Goal: Task Accomplishment & Management: Use online tool/utility

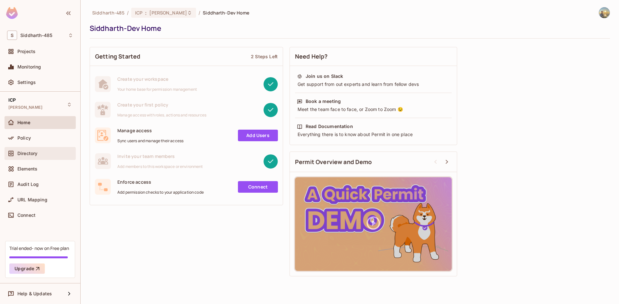
click at [39, 148] on div "Directory" at bounding box center [40, 153] width 71 height 13
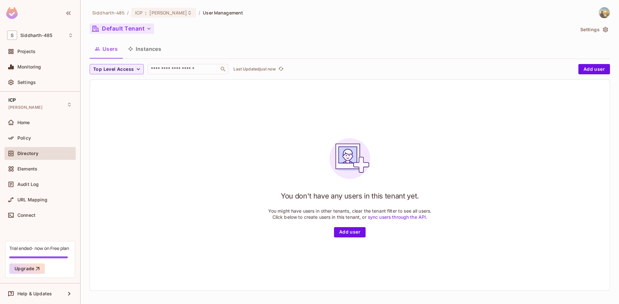
click at [130, 28] on button "Default Tenant" at bounding box center [122, 29] width 64 height 10
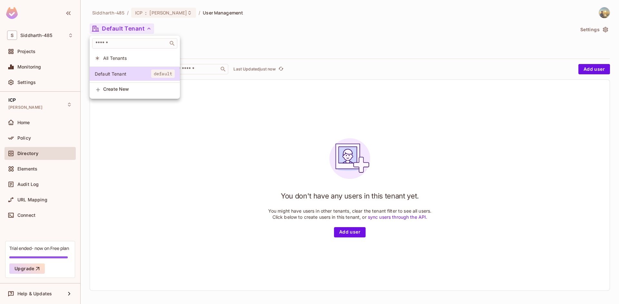
click at [130, 28] on div at bounding box center [309, 152] width 619 height 304
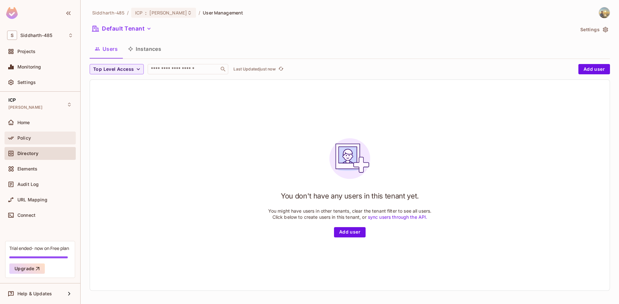
click at [42, 133] on div "Policy" at bounding box center [40, 138] width 71 height 13
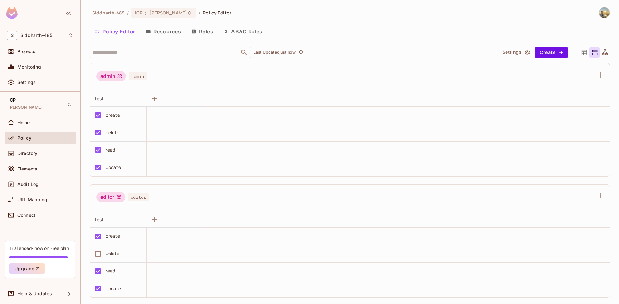
click at [232, 31] on button "ABAC Rules" at bounding box center [242, 32] width 49 height 16
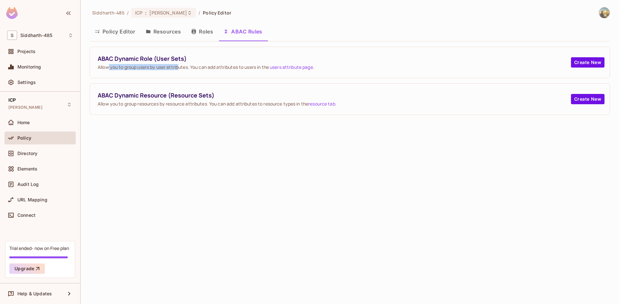
drag, startPoint x: 109, startPoint y: 66, endPoint x: 180, endPoint y: 69, distance: 70.9
click at [180, 69] on span "Allow you to group users by user attributes. You can add attributes to users in…" at bounding box center [334, 67] width 473 height 6
click at [200, 69] on span "Allow you to group users by user attributes. You can add attributes to users in…" at bounding box center [334, 67] width 473 height 6
click at [284, 70] on link "users attribute page" at bounding box center [291, 67] width 43 height 6
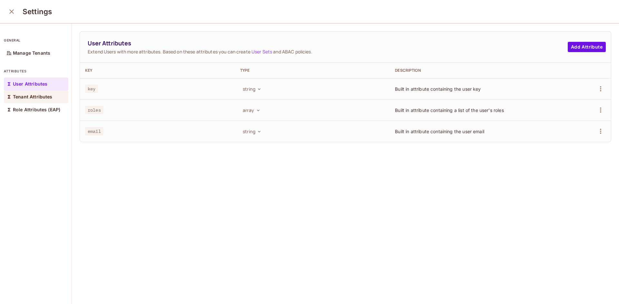
click at [41, 98] on p "Tenant Attributes" at bounding box center [33, 96] width 40 height 5
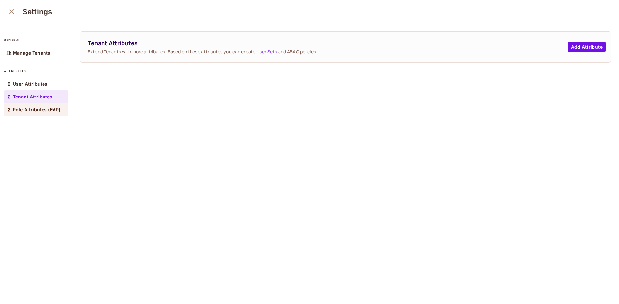
click at [42, 110] on p "Role Attributes (EAP)" at bounding box center [36, 109] width 47 height 5
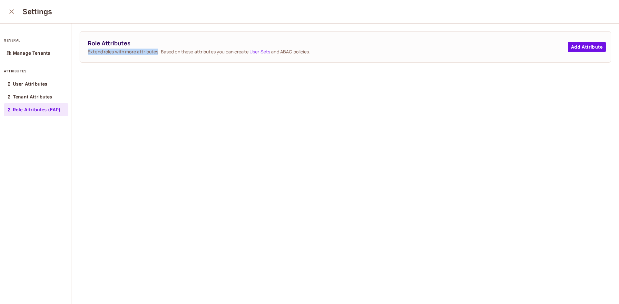
drag, startPoint x: 84, startPoint y: 51, endPoint x: 159, endPoint y: 51, distance: 74.4
click at [159, 51] on div "Role Attributes Extend roles with more attributes. Based on these attributes yo…" at bounding box center [345, 47] width 531 height 31
drag, startPoint x: 165, startPoint y: 50, endPoint x: 250, endPoint y: 54, distance: 84.5
click at [250, 54] on span "Extend roles with more attributes. Based on these attributes you can create Use…" at bounding box center [328, 52] width 480 height 6
click at [580, 49] on button "Add Attribute" at bounding box center [586, 47] width 38 height 10
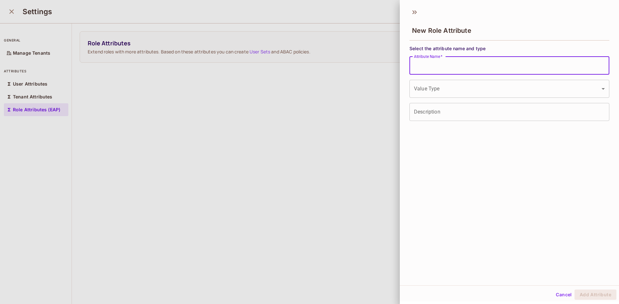
click at [452, 70] on input "Attribute Name   *" at bounding box center [509, 66] width 200 height 18
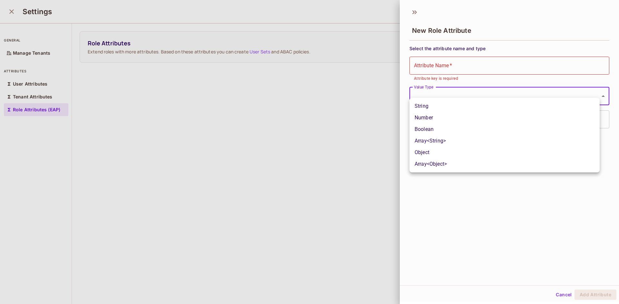
click at [428, 89] on body "S Siddharth-485 Projects Monitoring Settings ICP Siddharth-Dev Home Policy Dire…" at bounding box center [309, 152] width 619 height 304
click at [420, 189] on div at bounding box center [309, 152] width 619 height 304
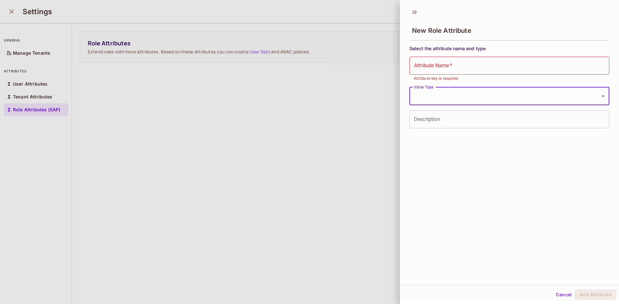
click at [446, 123] on input "Description" at bounding box center [509, 120] width 200 height 18
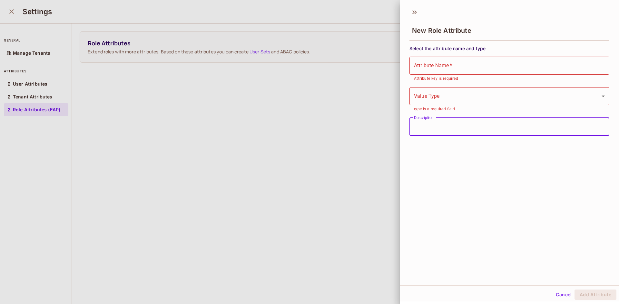
click at [302, 130] on div at bounding box center [309, 152] width 619 height 304
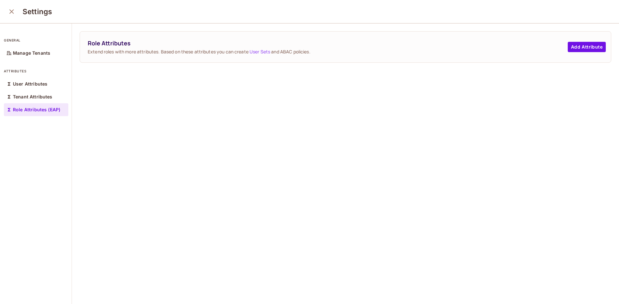
click at [9, 12] on icon "close" at bounding box center [12, 12] width 8 height 8
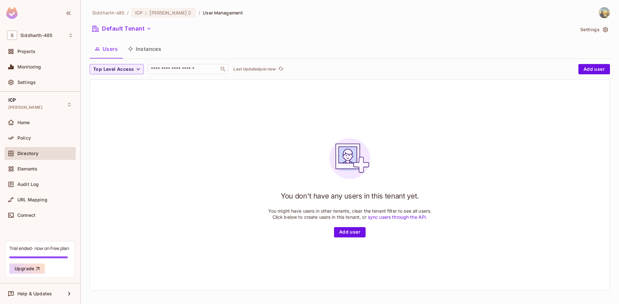
click at [163, 47] on button "Instances" at bounding box center [144, 49] width 43 height 16
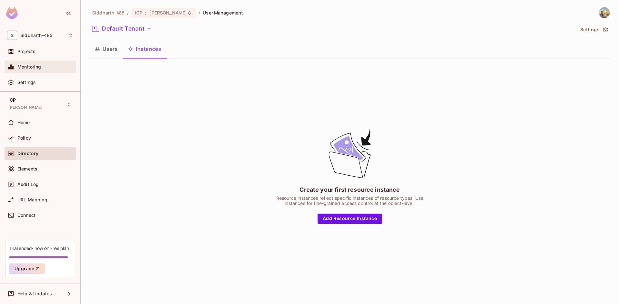
click at [42, 70] on div "Monitoring" at bounding box center [40, 67] width 66 height 8
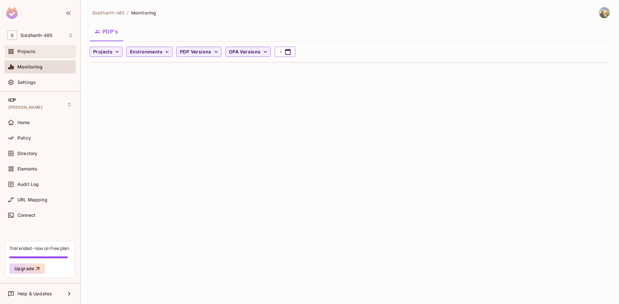
click at [43, 55] on div "Projects" at bounding box center [40, 52] width 66 height 8
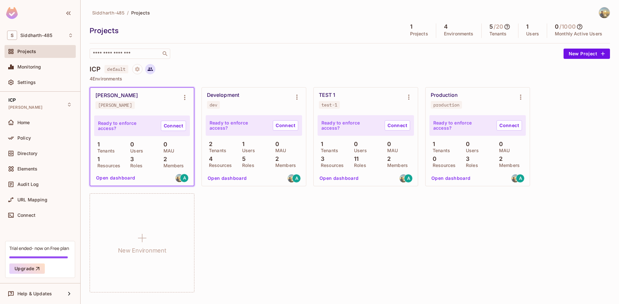
click at [152, 69] on icon at bounding box center [149, 70] width 5 height 4
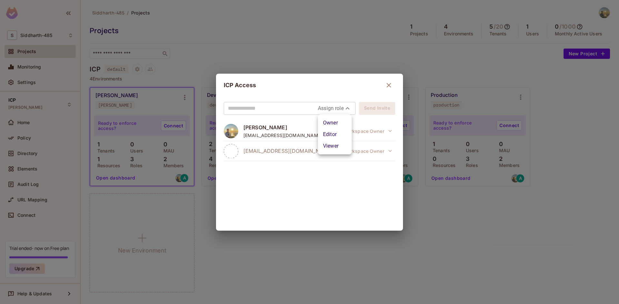
click at [336, 108] on body "S Siddharth-485 Projects Monitoring Settings ICP Siddharth-Dev Home Policy Dire…" at bounding box center [309, 152] width 619 height 304
click at [336, 108] on div at bounding box center [309, 152] width 619 height 304
click at [289, 105] on input "text" at bounding box center [273, 108] width 90 height 10
click at [283, 38] on div "ICP Access Assign role Send Invite Siddharth Sharma isydsh@gmail.com Workspace …" at bounding box center [309, 152] width 619 height 304
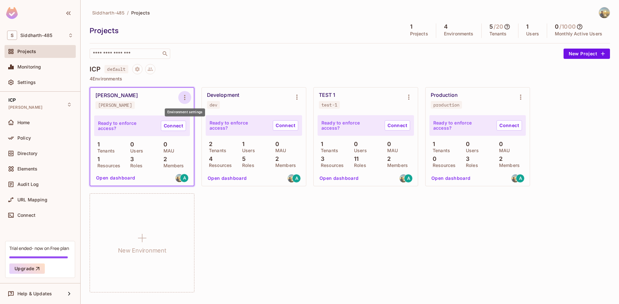
click at [182, 99] on icon "Environment settings" at bounding box center [185, 98] width 8 height 8
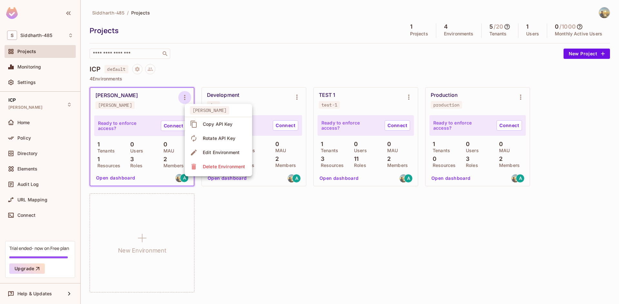
click at [258, 60] on div at bounding box center [309, 152] width 619 height 304
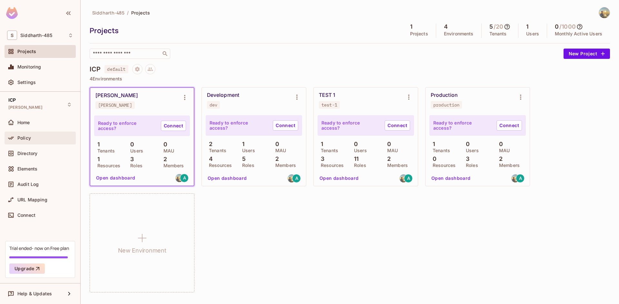
click at [43, 139] on div "Policy" at bounding box center [45, 138] width 56 height 5
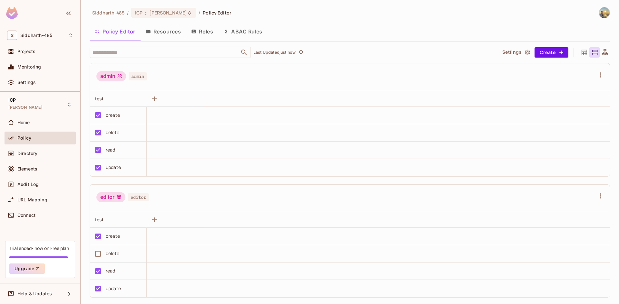
click at [197, 36] on button "Roles" at bounding box center [202, 32] width 32 height 16
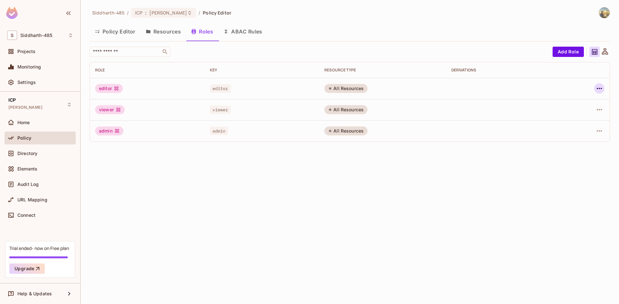
click at [596, 88] on icon "button" at bounding box center [599, 89] width 8 height 8
click at [577, 107] on span "Edit Role" at bounding box center [570, 103] width 23 height 10
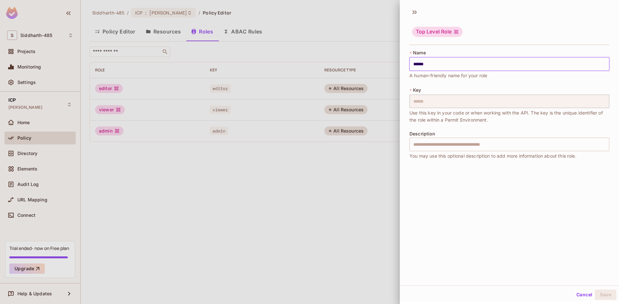
click at [456, 61] on input "******" at bounding box center [509, 64] width 200 height 14
click at [415, 12] on icon at bounding box center [414, 12] width 10 height 10
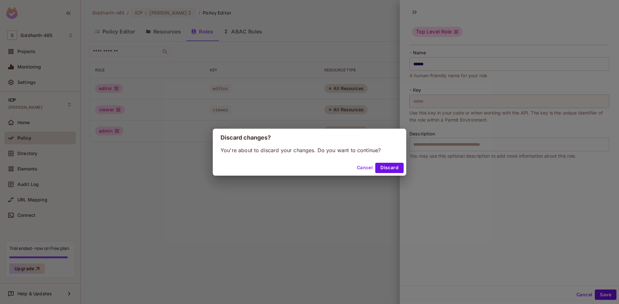
click at [395, 167] on button "Discard" at bounding box center [389, 168] width 28 height 10
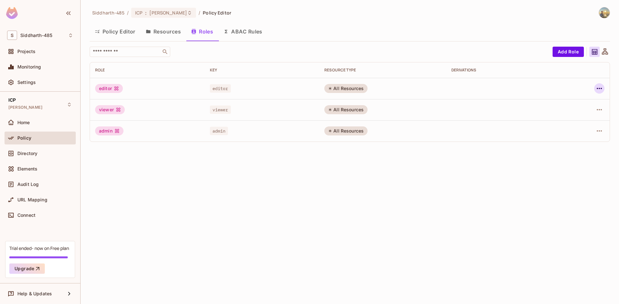
click at [599, 89] on icon "button" at bounding box center [598, 88] width 5 height 1
click at [577, 120] on span "Edit Attributes" at bounding box center [577, 117] width 36 height 10
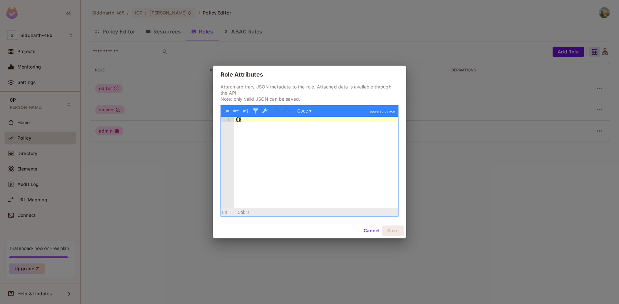
click at [239, 136] on div "{ }" at bounding box center [316, 168] width 164 height 102
click at [302, 111] on button "Code ▾" at bounding box center [304, 111] width 19 height 8
click at [302, 111] on div "Code Tree" at bounding box center [305, 111] width 20 height 8
click at [243, 131] on div "{ }" at bounding box center [316, 168] width 164 height 102
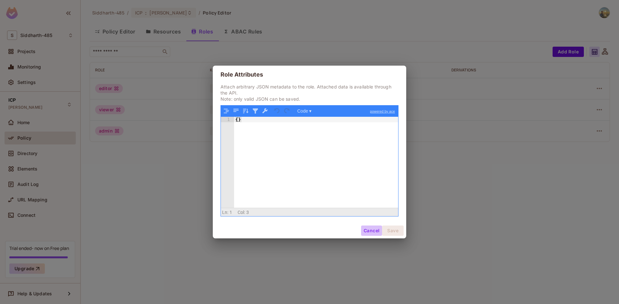
click at [370, 232] on button "Cancel" at bounding box center [371, 231] width 21 height 10
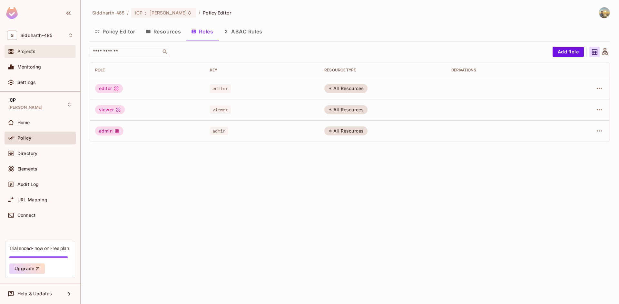
click at [45, 55] on div "Projects" at bounding box center [40, 52] width 66 height 8
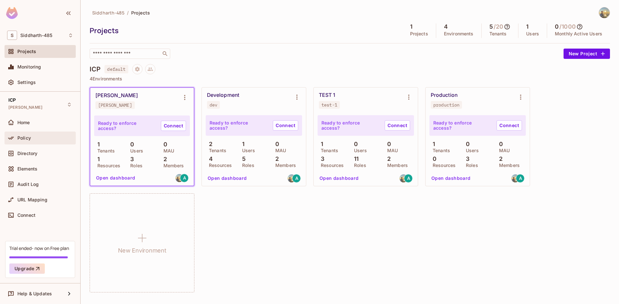
click at [31, 137] on div "Policy" at bounding box center [45, 138] width 56 height 5
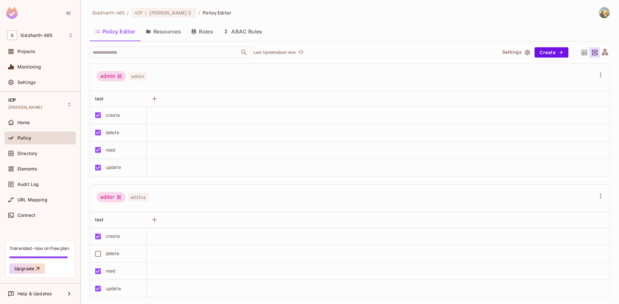
click at [207, 34] on button "Roles" at bounding box center [202, 32] width 32 height 16
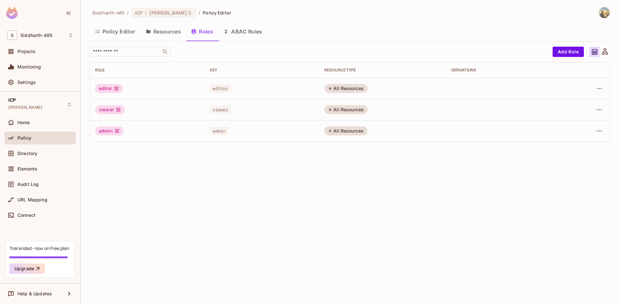
click at [170, 33] on button "Resources" at bounding box center [162, 32] width 45 height 16
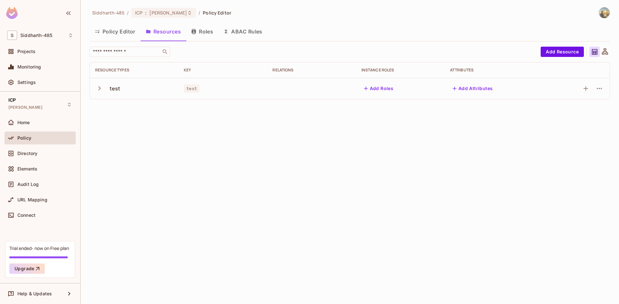
click at [250, 34] on button "ABAC Rules" at bounding box center [242, 32] width 49 height 16
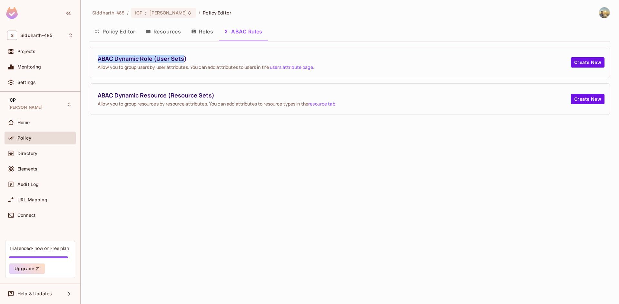
drag, startPoint x: 98, startPoint y: 60, endPoint x: 184, endPoint y: 57, distance: 86.4
click at [184, 57] on span "ABAC Dynamic Role (User Sets)" at bounding box center [334, 59] width 473 height 8
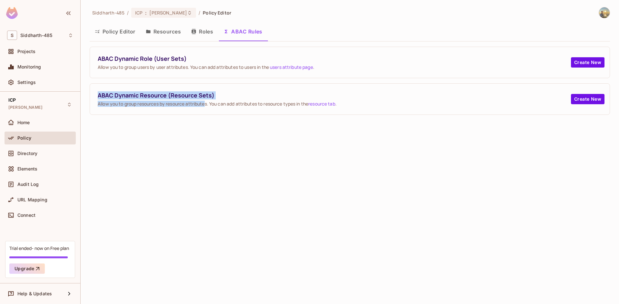
drag, startPoint x: 99, startPoint y: 98, endPoint x: 207, endPoint y: 101, distance: 108.3
click at [207, 101] on div "ABAC Dynamic Resource (Resource Sets) Allow you to group resources by resource …" at bounding box center [334, 98] width 473 height 15
click at [584, 99] on button "Create New" at bounding box center [588, 99] width 34 height 10
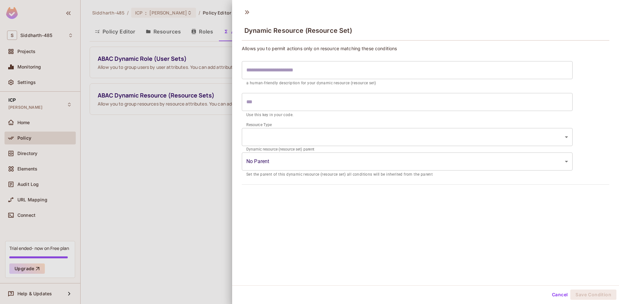
click at [207, 162] on div at bounding box center [309, 152] width 619 height 304
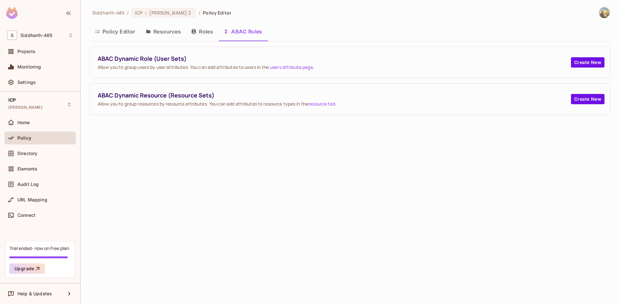
click at [5, 14] on div at bounding box center [40, 14] width 80 height 28
click at [11, 14] on img at bounding box center [12, 13] width 12 height 12
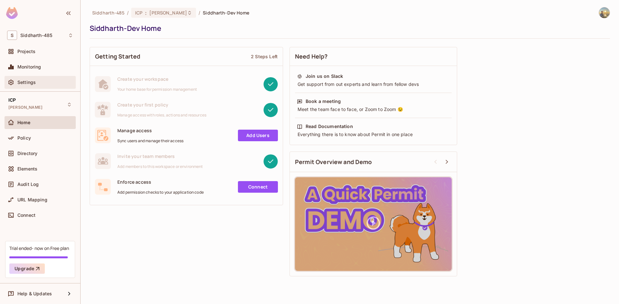
click at [50, 85] on div "Settings" at bounding box center [45, 82] width 56 height 5
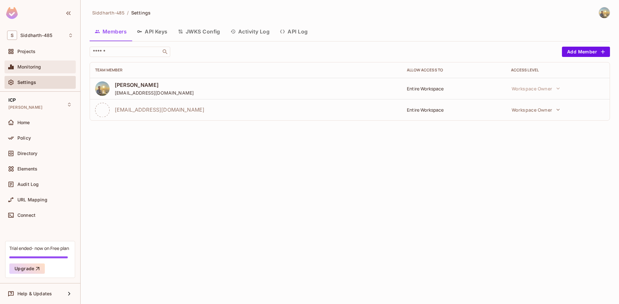
click at [55, 65] on div "Monitoring" at bounding box center [45, 66] width 56 height 5
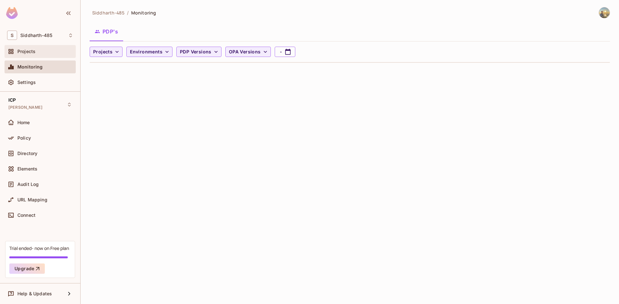
click at [55, 53] on div "Projects" at bounding box center [45, 51] width 56 height 5
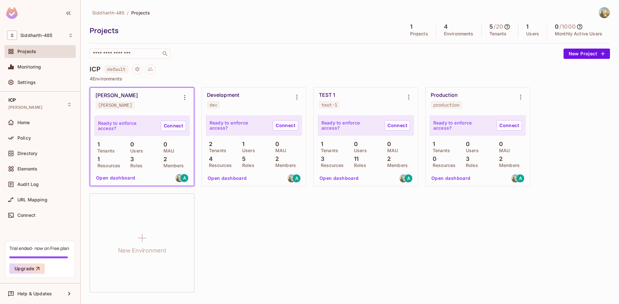
click at [333, 183] on button "Open dashboard" at bounding box center [339, 178] width 44 height 10
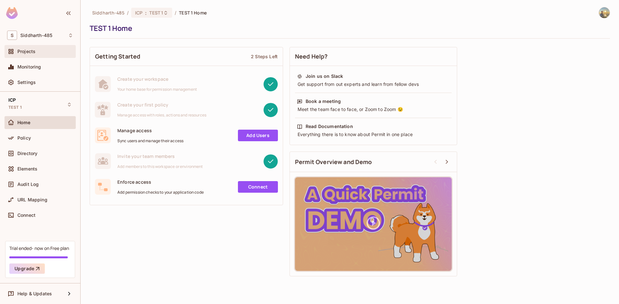
click at [39, 53] on div "Projects" at bounding box center [45, 51] width 56 height 5
click at [47, 136] on div "Policy" at bounding box center [45, 138] width 56 height 5
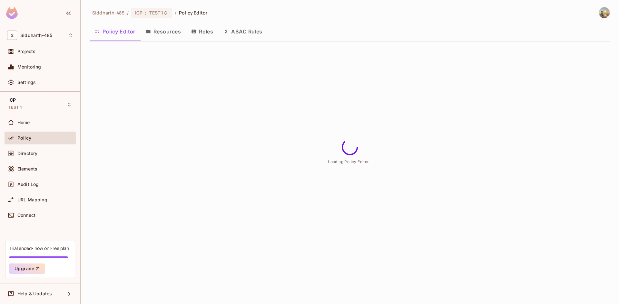
click at [242, 30] on button "ABAC Rules" at bounding box center [242, 32] width 49 height 16
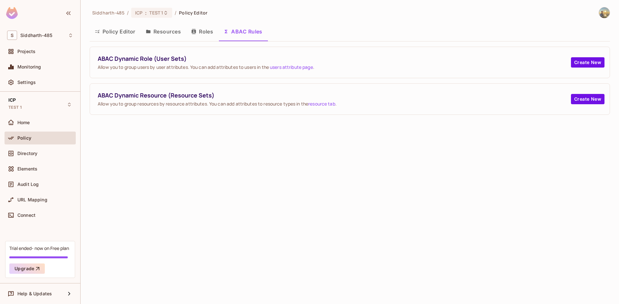
click at [207, 32] on button "Roles" at bounding box center [202, 32] width 32 height 16
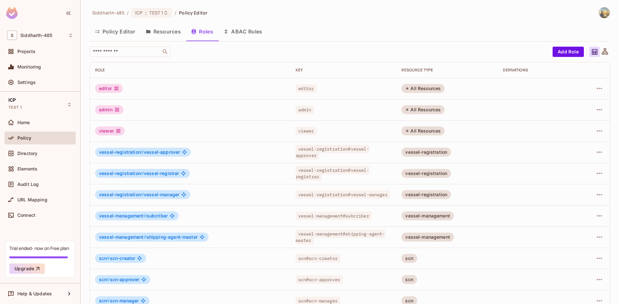
click at [170, 33] on button "Resources" at bounding box center [162, 32] width 45 height 16
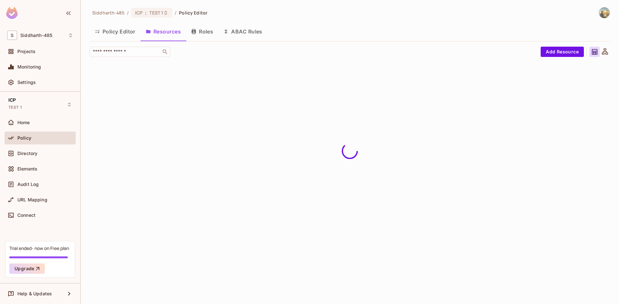
click at [12, 11] on img at bounding box center [12, 13] width 12 height 12
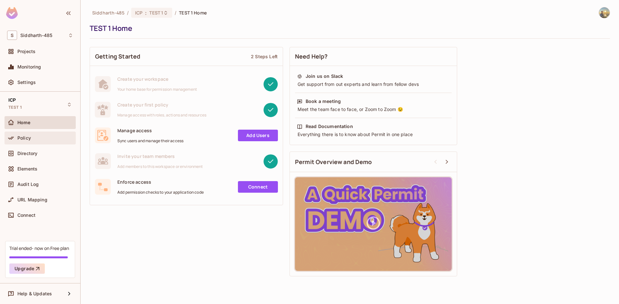
click at [48, 143] on div "Policy" at bounding box center [40, 138] width 71 height 13
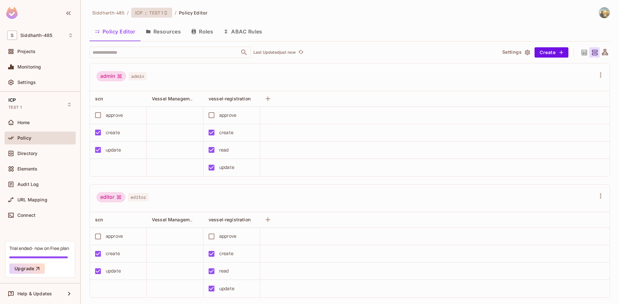
click at [159, 11] on span "TEST 1" at bounding box center [156, 13] width 14 height 6
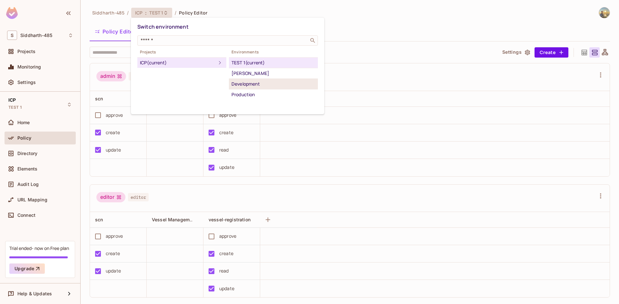
click at [259, 86] on div "Development" at bounding box center [273, 84] width 84 height 8
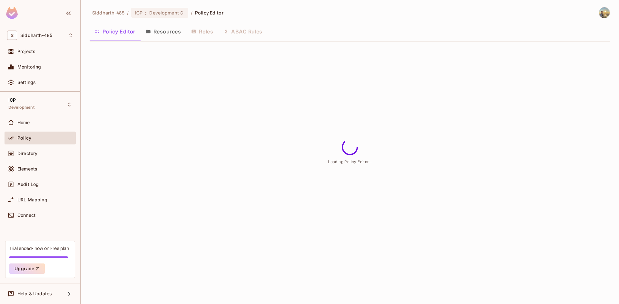
click at [245, 37] on div "Policy Editor Resources Roles ABAC Rules" at bounding box center [350, 32] width 520 height 16
click at [246, 34] on button "ABAC Rules" at bounding box center [242, 32] width 49 height 16
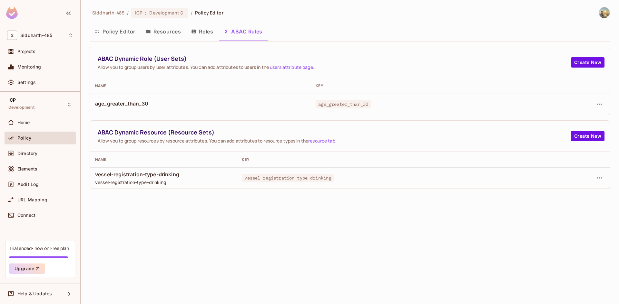
click at [332, 141] on link "resource tab" at bounding box center [321, 141] width 27 height 6
click at [141, 169] on td "vessel-registration-type-drinking vessel-registration-type-drinking" at bounding box center [163, 178] width 147 height 21
click at [595, 179] on button "button" at bounding box center [599, 178] width 10 height 10
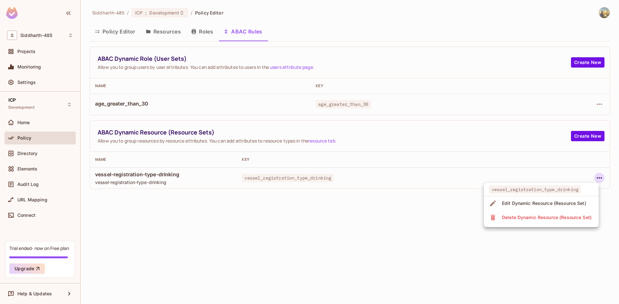
click at [363, 212] on div at bounding box center [309, 152] width 619 height 304
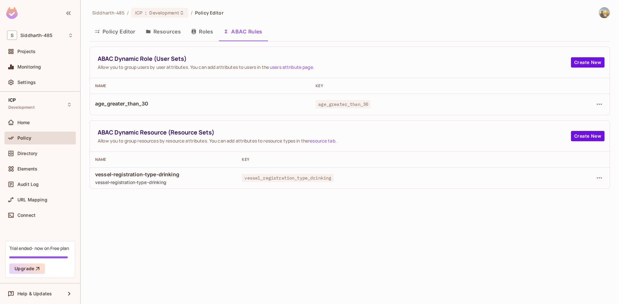
click at [133, 33] on button "Policy Editor" at bounding box center [115, 32] width 51 height 16
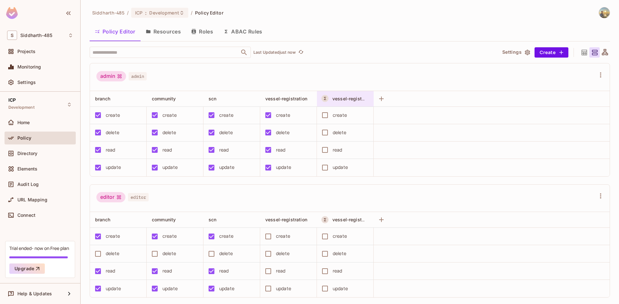
click at [354, 105] on div "vessel-registration-type-drinking" at bounding box center [345, 98] width 57 height 15
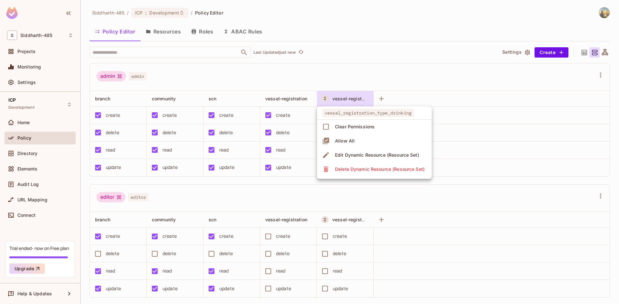
click at [395, 72] on div at bounding box center [309, 152] width 619 height 304
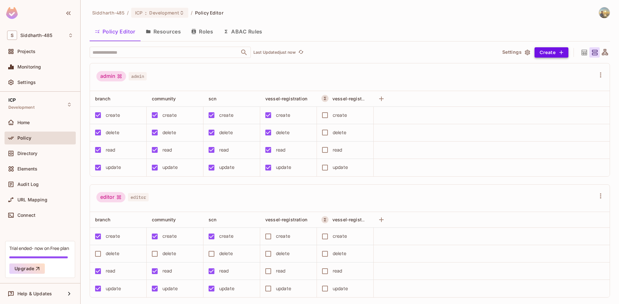
click at [546, 54] on button "Create" at bounding box center [551, 52] width 34 height 10
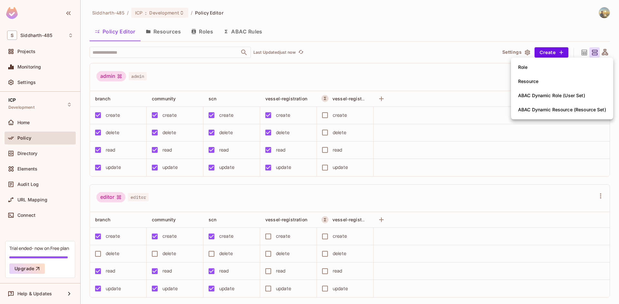
click at [34, 225] on div at bounding box center [309, 152] width 619 height 304
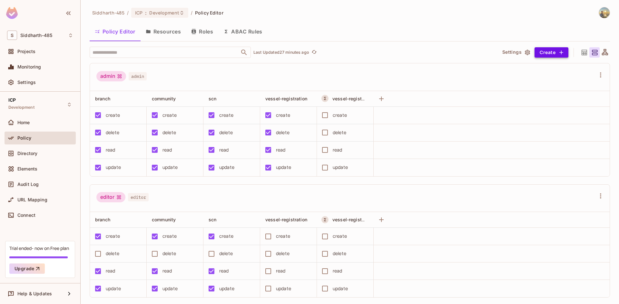
click at [556, 56] on button "Create" at bounding box center [551, 52] width 34 height 10
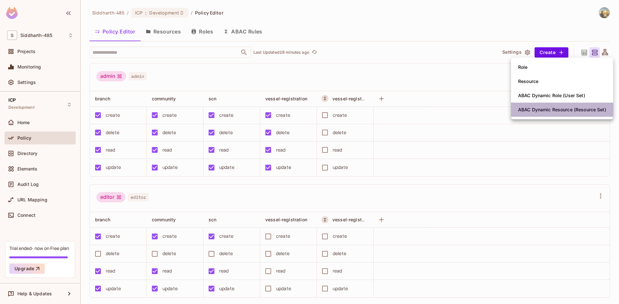
click at [555, 109] on div "ABAC Dynamic Resource (Resource Set)" at bounding box center [562, 110] width 88 height 6
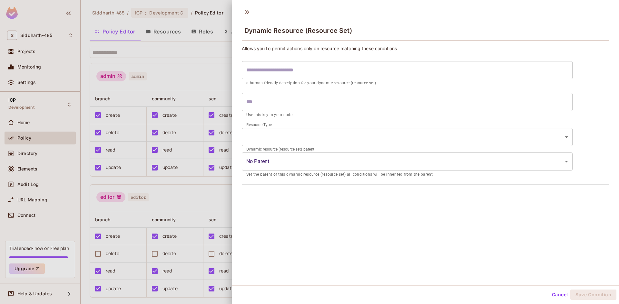
click at [323, 75] on input "text" at bounding box center [407, 70] width 331 height 18
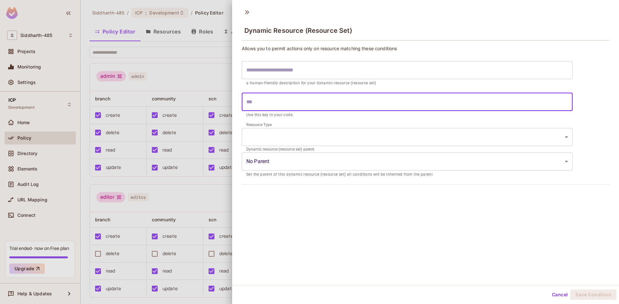
click at [304, 103] on input "text" at bounding box center [407, 102] width 331 height 18
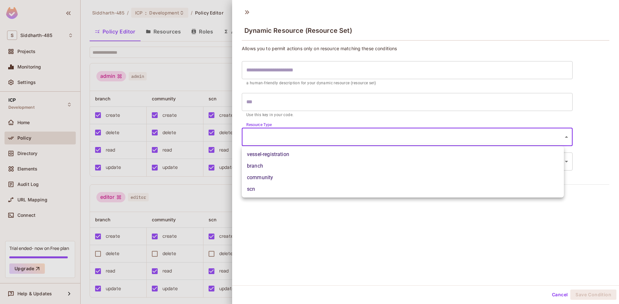
click at [290, 132] on body "S Siddharth-485 Projects Monitoring Settings ICP Development Home Policy Direct…" at bounding box center [309, 152] width 619 height 304
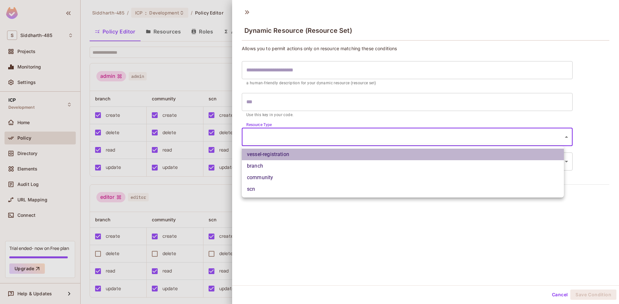
click at [283, 153] on li "vessel-registration" at bounding box center [403, 155] width 322 height 12
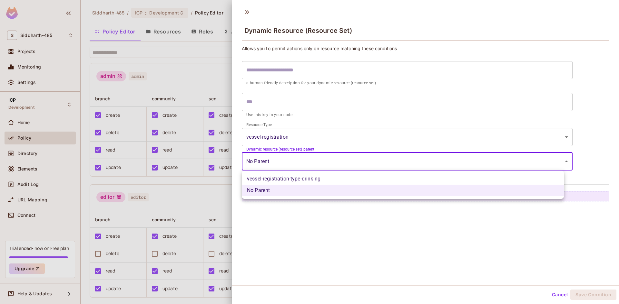
click at [282, 159] on body "S Siddharth-485 Projects Monitoring Settings ICP Development Home Policy Direct…" at bounding box center [309, 152] width 619 height 304
click at [282, 159] on div at bounding box center [309, 152] width 619 height 304
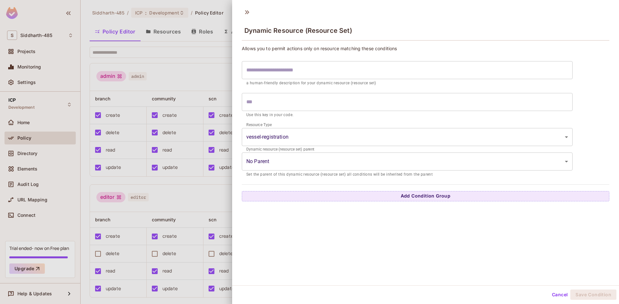
click at [286, 232] on div "**********" at bounding box center [425, 145] width 387 height 281
click at [287, 136] on body "S Siddharth-485 Projects Monitoring Settings ICP Development Home Policy Direct…" at bounding box center [309, 152] width 619 height 304
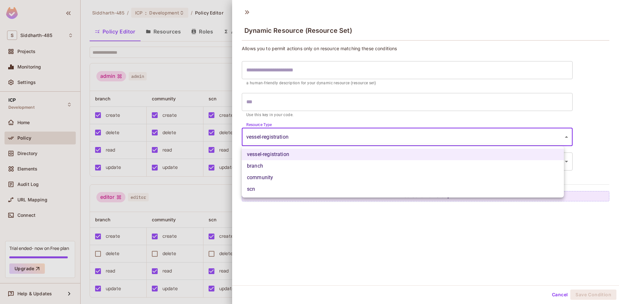
click at [278, 179] on li "community" at bounding box center [403, 178] width 322 height 12
type input "*********"
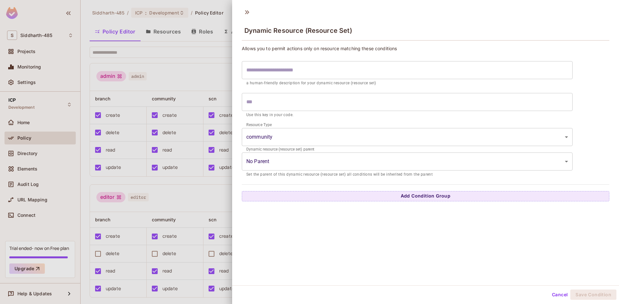
click at [276, 216] on div "Dynamic Resource (Resource Set) Allows you to permit actions only on resource m…" at bounding box center [425, 145] width 387 height 281
click at [282, 195] on button "Add Condition Group" at bounding box center [425, 196] width 367 height 10
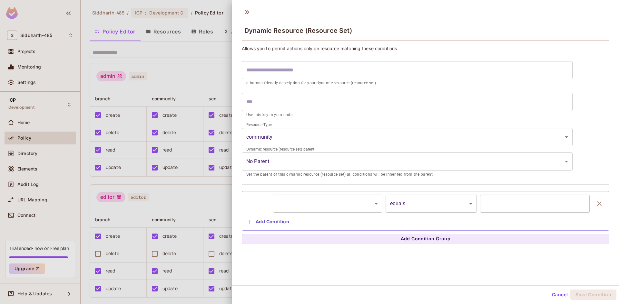
click at [320, 200] on body "S Siddharth-485 Projects Monitoring Settings ICP Development Home Policy Direct…" at bounding box center [309, 152] width 619 height 304
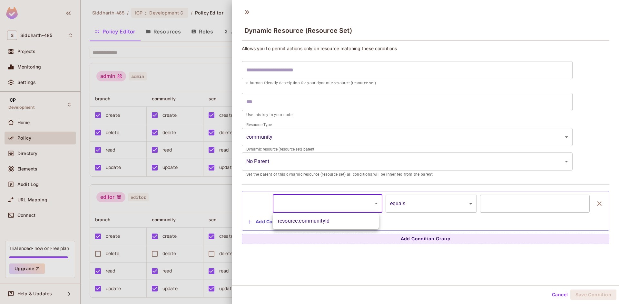
click at [280, 134] on div at bounding box center [309, 152] width 619 height 304
click at [280, 134] on body "S Siddharth-485 Projects Monitoring Settings ICP Development Home Policy Direct…" at bounding box center [309, 152] width 619 height 304
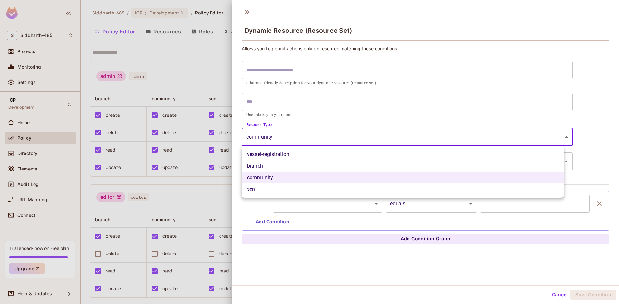
click at [280, 134] on div at bounding box center [309, 152] width 619 height 304
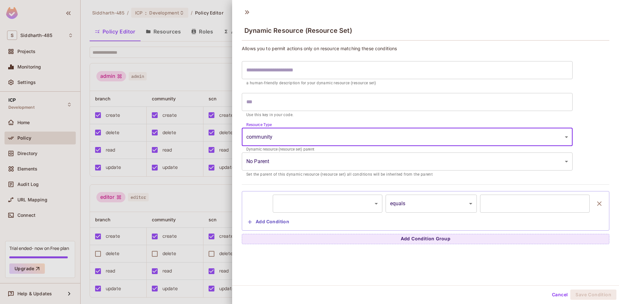
click at [285, 215] on div "​ ********* ​ equals ****** ​ ​ Add Condition" at bounding box center [425, 211] width 360 height 33
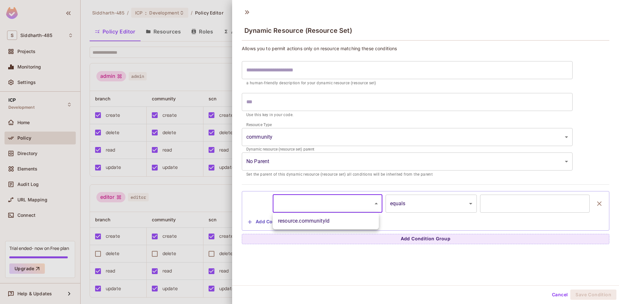
click at [287, 213] on body "S Siddharth-485 Projects Monitoring Settings ICP Development Home Policy Direct…" at bounding box center [309, 152] width 619 height 304
click at [480, 209] on div at bounding box center [309, 152] width 619 height 304
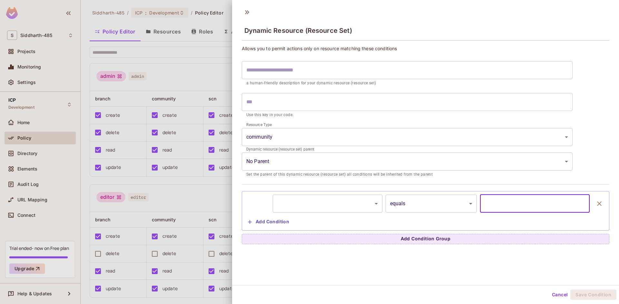
click at [480, 209] on input "text" at bounding box center [535, 204] width 110 height 18
click at [274, 218] on button "Add Condition" at bounding box center [268, 222] width 46 height 10
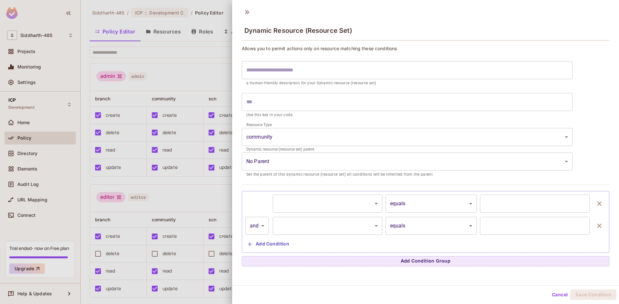
click at [263, 223] on body "S Siddharth-485 Projects Monitoring Settings ICP Development Home Policy Direct…" at bounding box center [309, 152] width 619 height 304
click at [255, 255] on li "or" at bounding box center [257, 255] width 24 height 12
type input "*****"
click at [370, 225] on body "S Siddharth-485 Projects Monitoring Settings ICP Development Home Policy Direct…" at bounding box center [309, 152] width 619 height 304
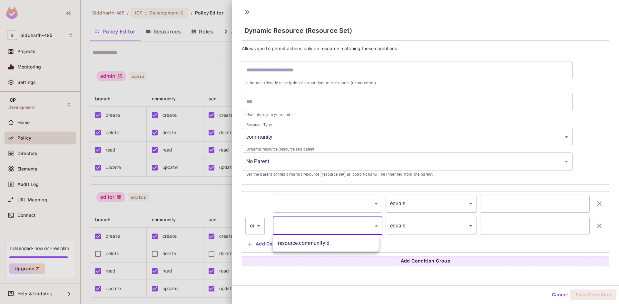
click at [423, 230] on div at bounding box center [309, 152] width 619 height 304
click at [423, 231] on body "S Siddharth-485 Projects Monitoring Settings ICP Development Home Policy Direct…" at bounding box center [309, 152] width 619 height 304
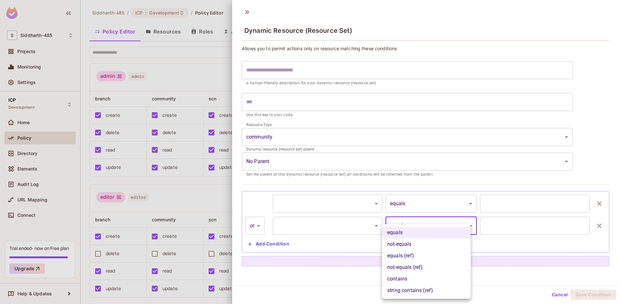
click at [533, 234] on div at bounding box center [309, 152] width 619 height 304
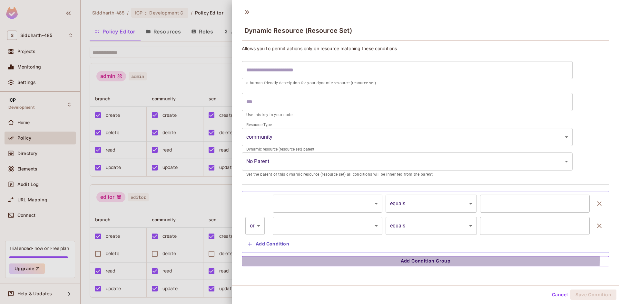
click at [319, 260] on button "Add Condition Group" at bounding box center [425, 261] width 367 height 10
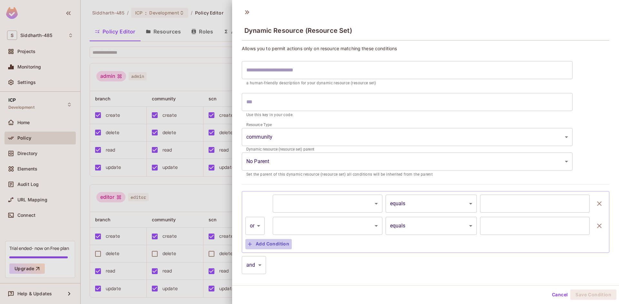
click at [261, 244] on button "Add Condition" at bounding box center [268, 244] width 46 height 10
click at [249, 14] on icon at bounding box center [247, 11] width 10 height 10
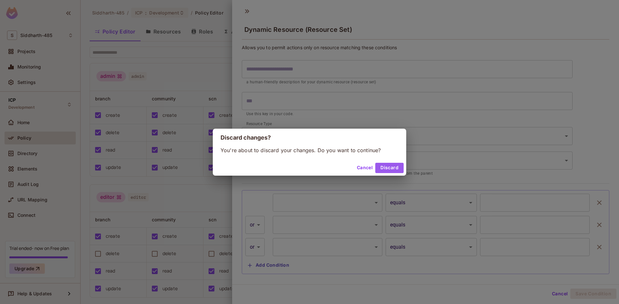
click at [386, 165] on button "Discard" at bounding box center [389, 168] width 28 height 10
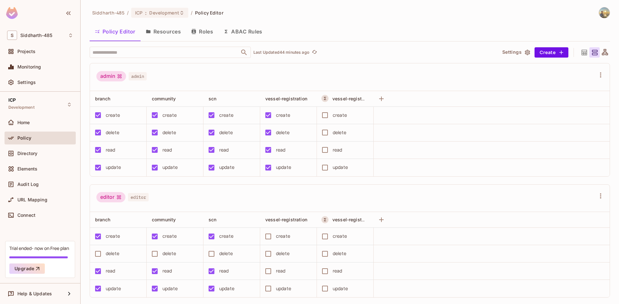
click at [214, 35] on button "Roles" at bounding box center [202, 32] width 32 height 16
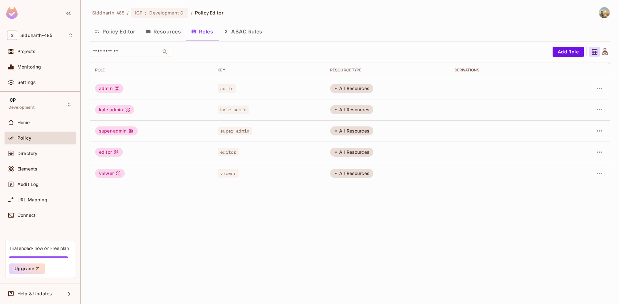
click at [337, 134] on div "All Resources" at bounding box center [351, 131] width 43 height 9
click at [602, 134] on icon "button" at bounding box center [599, 131] width 8 height 8
click at [592, 160] on span "Edit Attributes" at bounding box center [577, 160] width 36 height 10
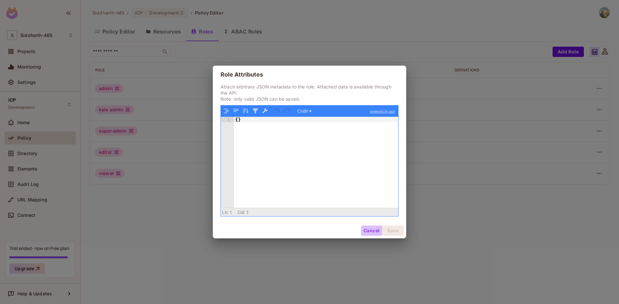
click at [365, 229] on button "Cancel" at bounding box center [371, 231] width 21 height 10
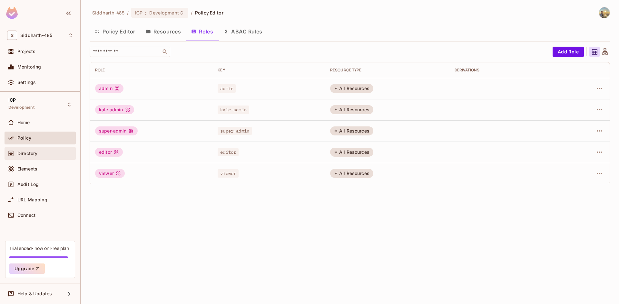
click at [46, 152] on div "Directory" at bounding box center [45, 153] width 56 height 5
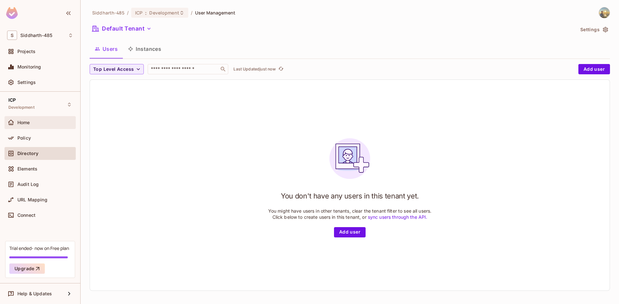
click at [44, 127] on div "Home" at bounding box center [40, 122] width 71 height 13
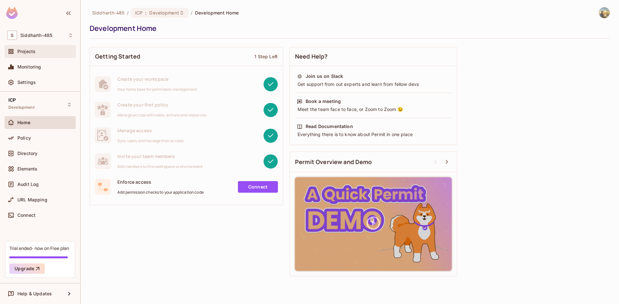
click at [45, 48] on div "Projects" at bounding box center [40, 52] width 66 height 8
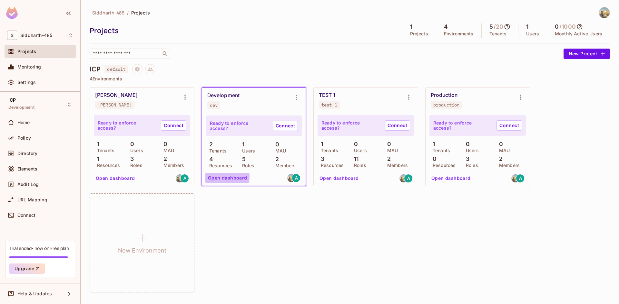
click at [214, 177] on button "Open dashboard" at bounding box center [227, 178] width 44 height 10
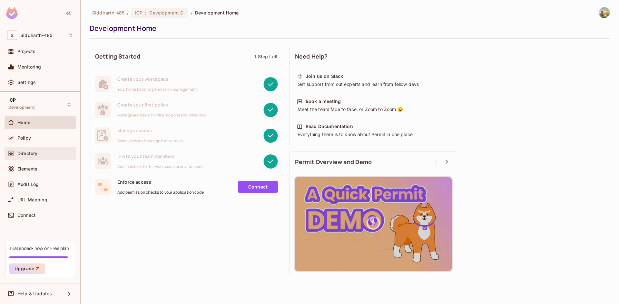
click at [20, 147] on div "Directory" at bounding box center [40, 153] width 71 height 13
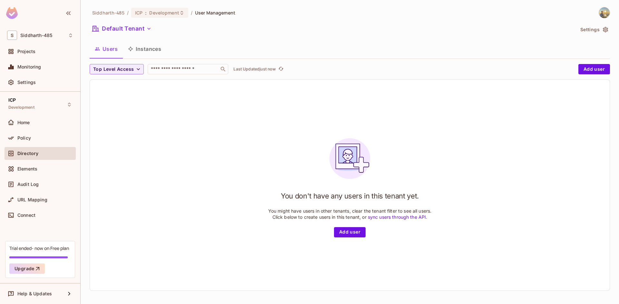
click at [159, 53] on button "Instances" at bounding box center [144, 49] width 43 height 16
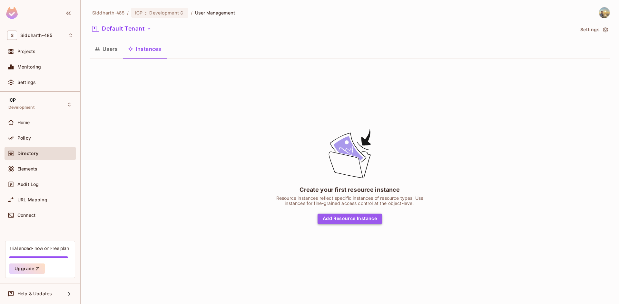
click at [375, 216] on button "Add Resource Instance" at bounding box center [349, 219] width 64 height 10
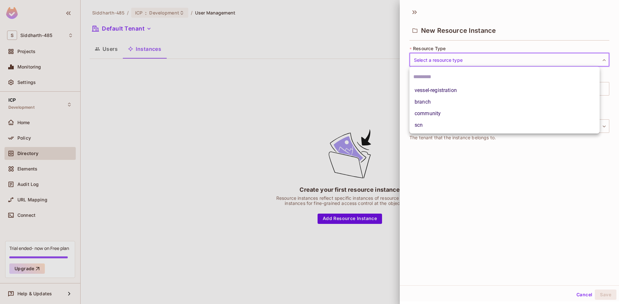
click at [451, 64] on body "S Siddharth-485 Projects Monitoring Settings ICP Development Home Policy Direct…" at bounding box center [309, 152] width 619 height 304
click at [453, 90] on li "vessel-registration" at bounding box center [504, 91] width 190 height 12
type input "**********"
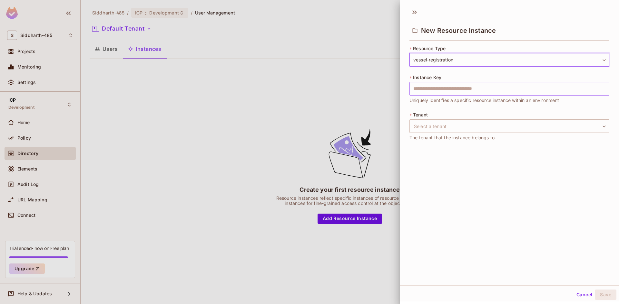
click at [453, 90] on input "text" at bounding box center [509, 89] width 200 height 14
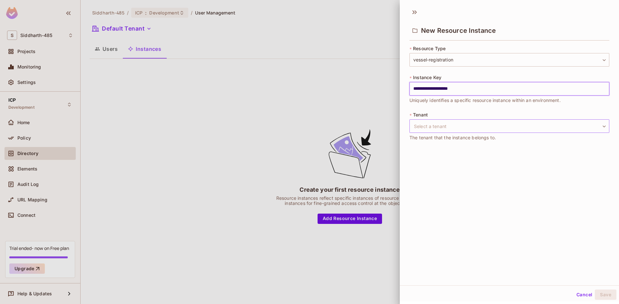
type input "**********"
click at [450, 127] on body "**********" at bounding box center [309, 152] width 619 height 304
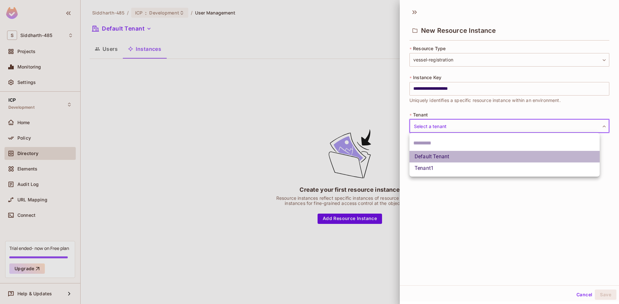
click at [445, 157] on li "Default Tenant" at bounding box center [504, 157] width 190 height 12
type input "*******"
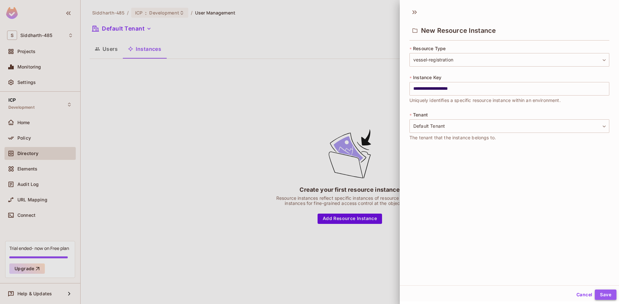
click at [601, 294] on button "Save" at bounding box center [605, 295] width 22 height 10
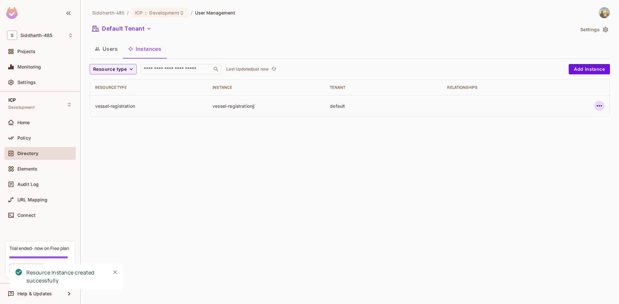
click at [602, 109] on icon "button" at bounding box center [599, 106] width 8 height 8
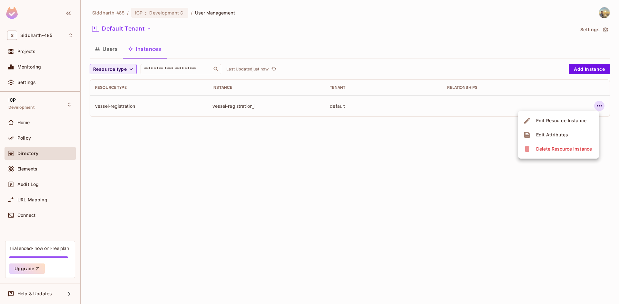
click at [580, 133] on li "Edit Attributes" at bounding box center [558, 135] width 81 height 14
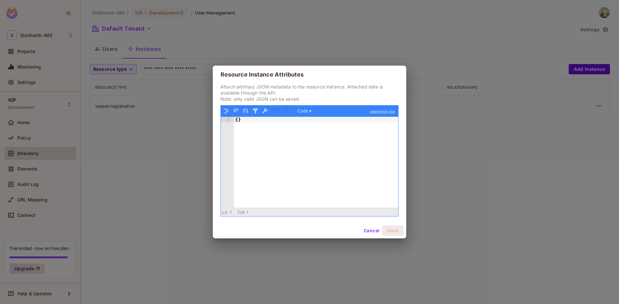
click at [370, 235] on button "Cancel" at bounding box center [371, 231] width 21 height 10
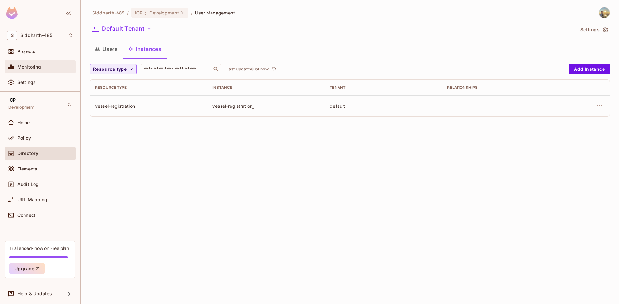
click at [35, 68] on span "Monitoring" at bounding box center [29, 66] width 24 height 5
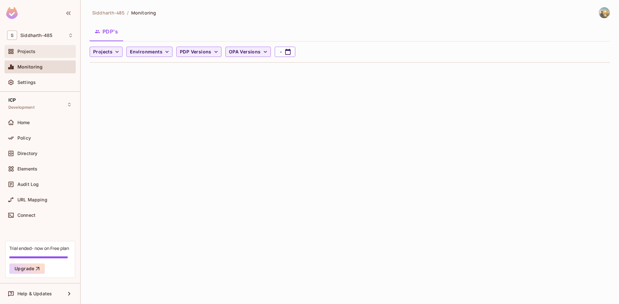
click at [43, 55] on div "Projects" at bounding box center [40, 52] width 66 height 8
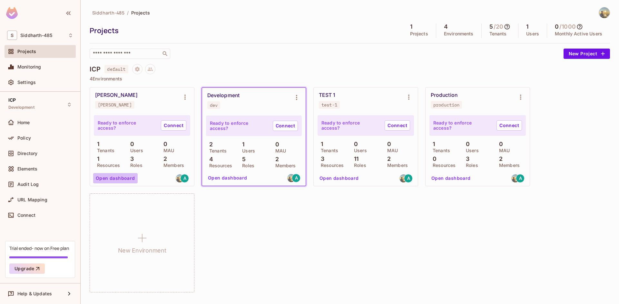
click at [128, 181] on button "Open dashboard" at bounding box center [115, 178] width 44 height 10
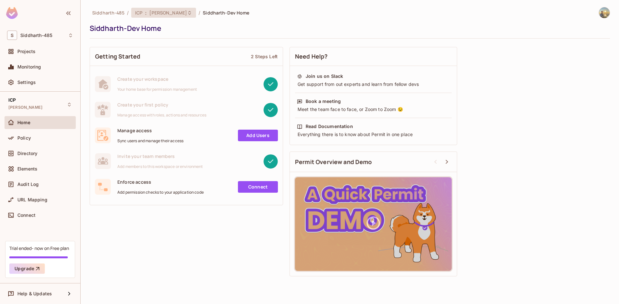
click at [148, 10] on div "ICP : Siddharth-Dev" at bounding box center [159, 13] width 49 height 6
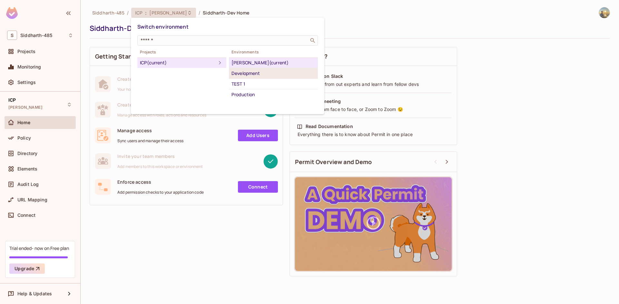
click at [240, 72] on div "Development" at bounding box center [273, 74] width 84 height 8
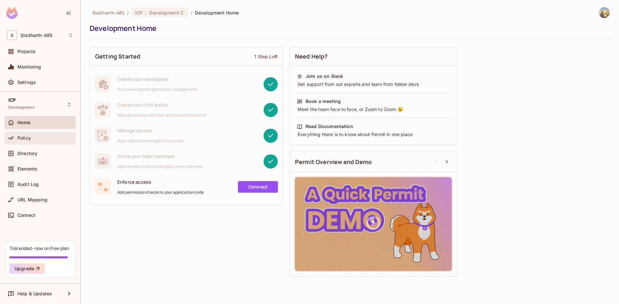
click at [45, 144] on div "Policy" at bounding box center [40, 138] width 71 height 13
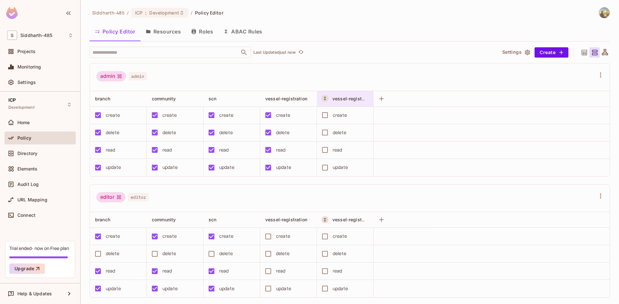
click at [356, 103] on div "vessel-registration-type-drinking" at bounding box center [345, 98] width 57 height 15
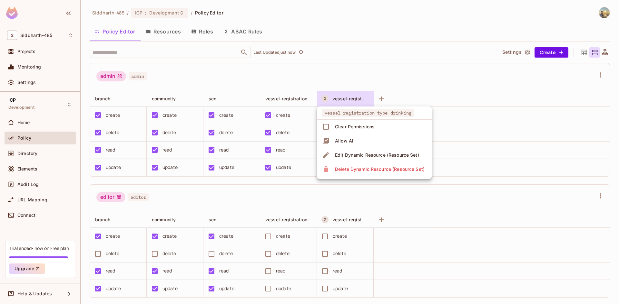
click at [358, 160] on span "Edit Dynamic Resource (Resource Set)" at bounding box center [377, 155] width 88 height 10
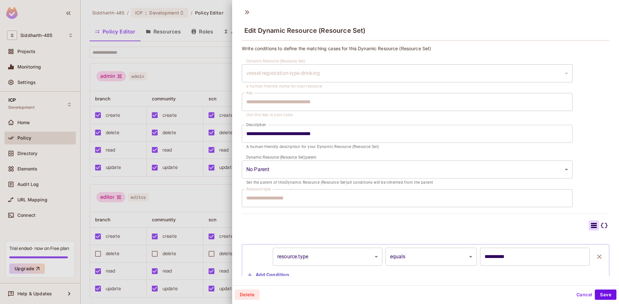
click at [298, 218] on div "**********" at bounding box center [425, 171] width 367 height 252
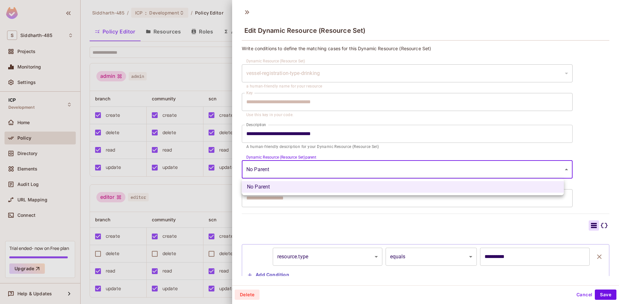
click at [284, 174] on body "S Siddharth-485 Projects Monitoring Settings ICP Development Home Policy Direct…" at bounding box center [309, 152] width 619 height 304
click at [275, 215] on div at bounding box center [309, 152] width 619 height 304
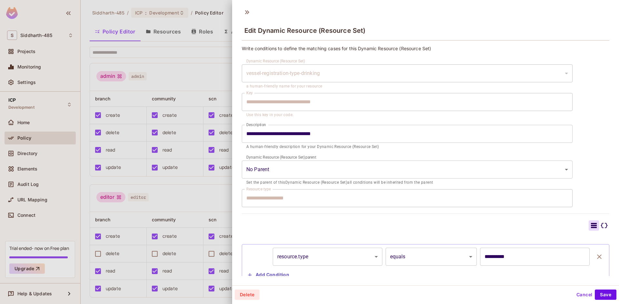
scroll to position [21, 0]
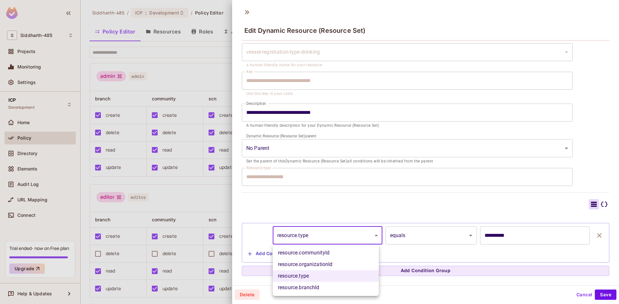
click at [283, 232] on body "S Siddharth-485 Projects Monitoring Settings ICP Development Home Policy Direct…" at bounding box center [309, 152] width 619 height 304
click at [430, 259] on div at bounding box center [309, 152] width 619 height 304
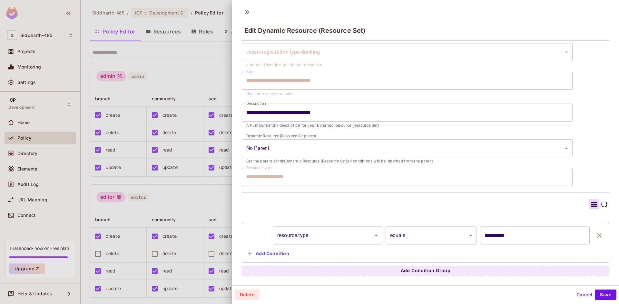
click at [251, 19] on div "Edit Dynamic Resource (Resource Set)" at bounding box center [425, 25] width 387 height 36
click at [250, 16] on div "Edit Dynamic Resource (Resource Set)" at bounding box center [425, 25] width 387 height 36
click at [249, 12] on icon at bounding box center [247, 12] width 4 height 4
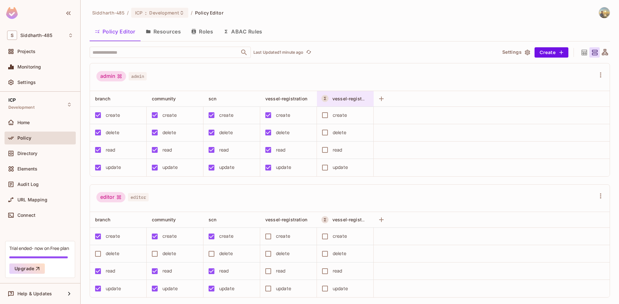
click at [345, 102] on div "vessel-registration-type-drinking" at bounding box center [347, 99] width 50 height 8
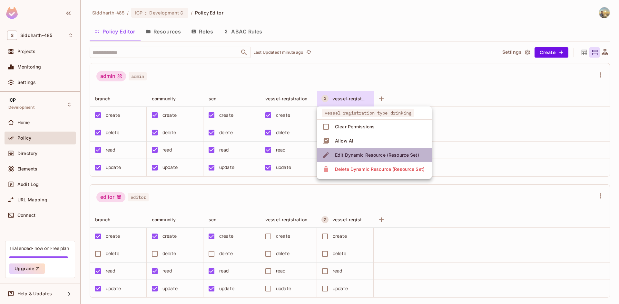
click at [368, 156] on div "Edit Dynamic Resource (Resource Set)" at bounding box center [377, 155] width 84 height 6
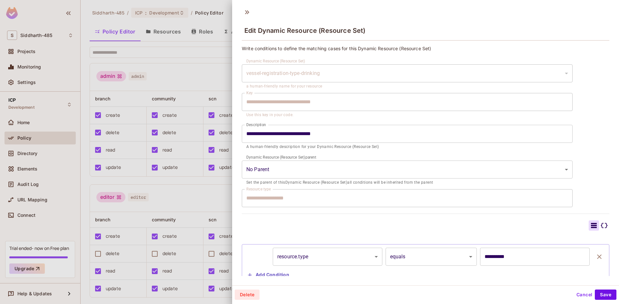
click at [95, 153] on div at bounding box center [309, 152] width 619 height 304
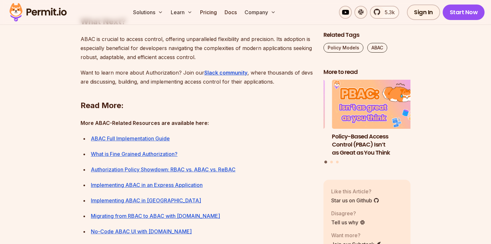
scroll to position [2835, 0]
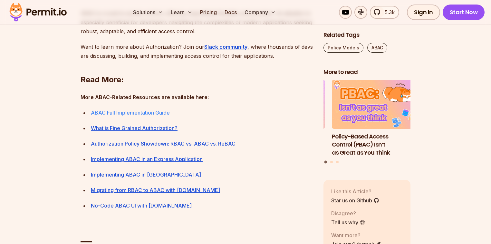
click at [117, 116] on link "ABAC Full Implementation Guide" at bounding box center [130, 112] width 79 height 6
